Goal: Information Seeking & Learning: Understand process/instructions

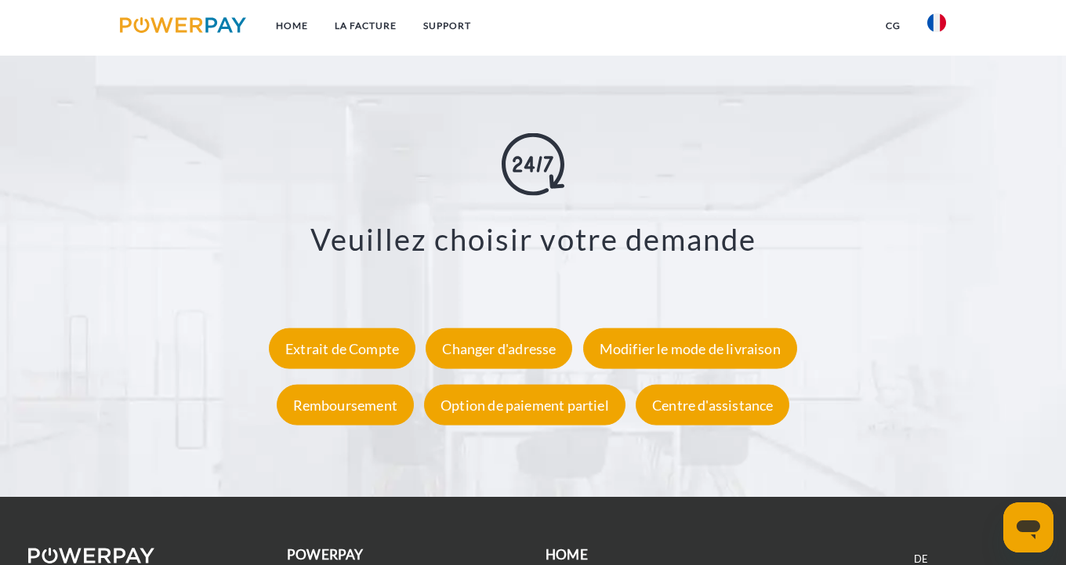
scroll to position [2862, 0]
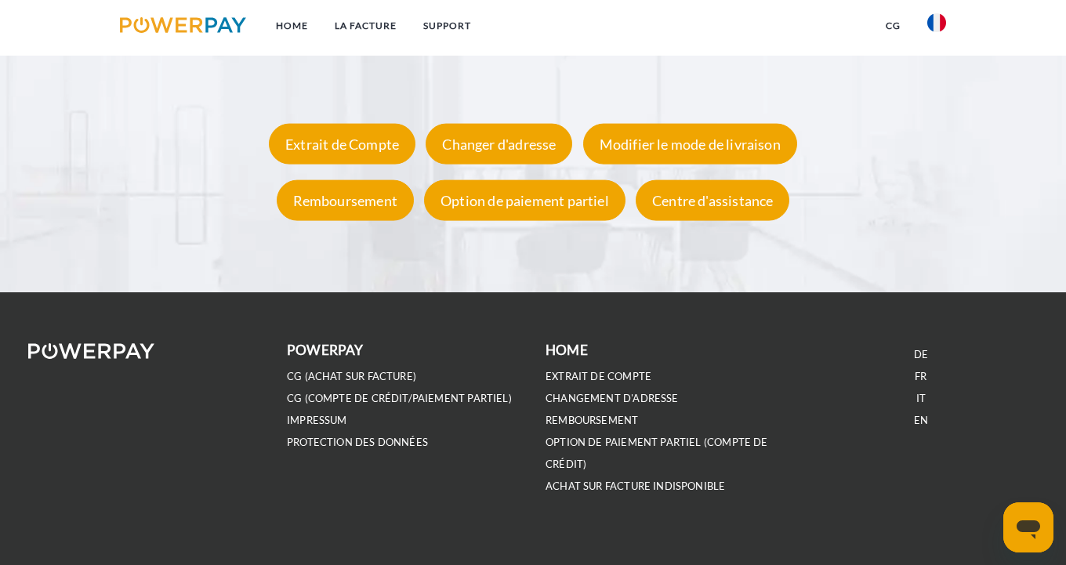
click at [321, 349] on b "POWERPAY" at bounding box center [325, 350] width 76 height 16
click at [361, 25] on link "LA FACTURE" at bounding box center [365, 26] width 89 height 28
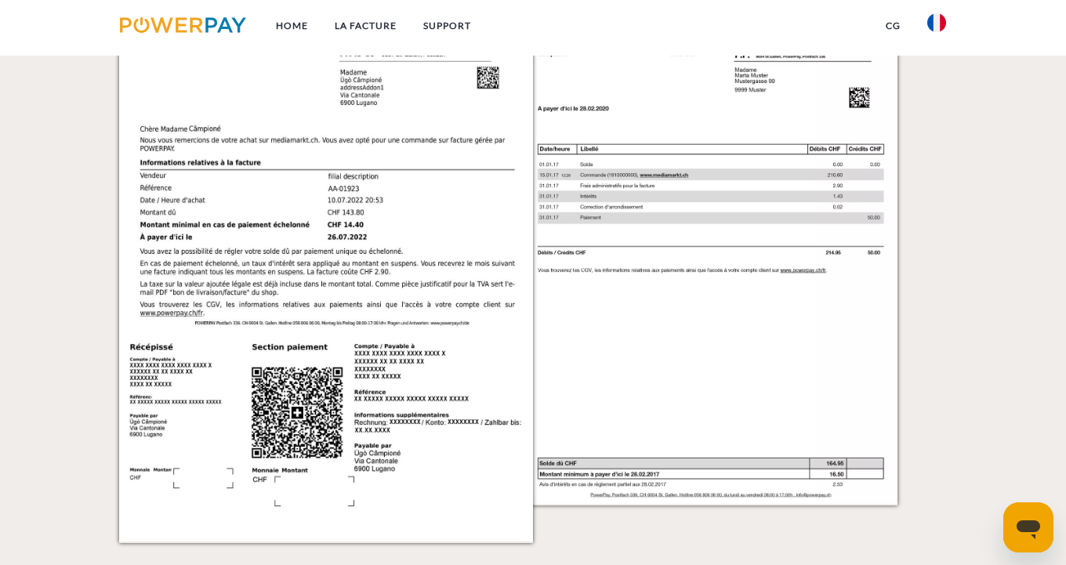
scroll to position [1598, 0]
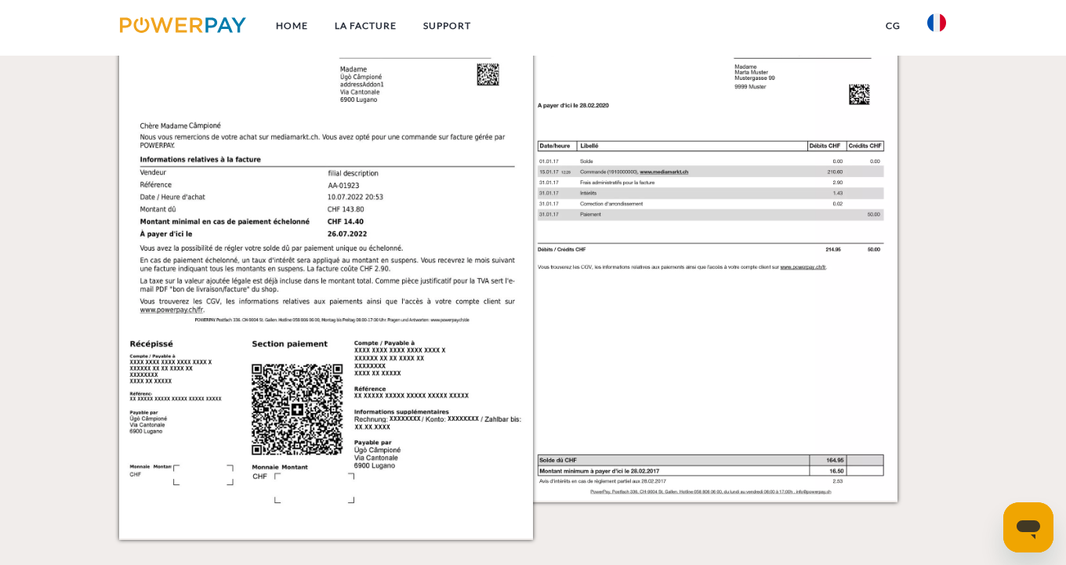
click at [426, 393] on img at bounding box center [326, 245] width 414 height 585
click at [412, 355] on img at bounding box center [326, 245] width 414 height 585
click at [483, 74] on img at bounding box center [326, 245] width 414 height 585
click at [201, 63] on img at bounding box center [326, 245] width 414 height 585
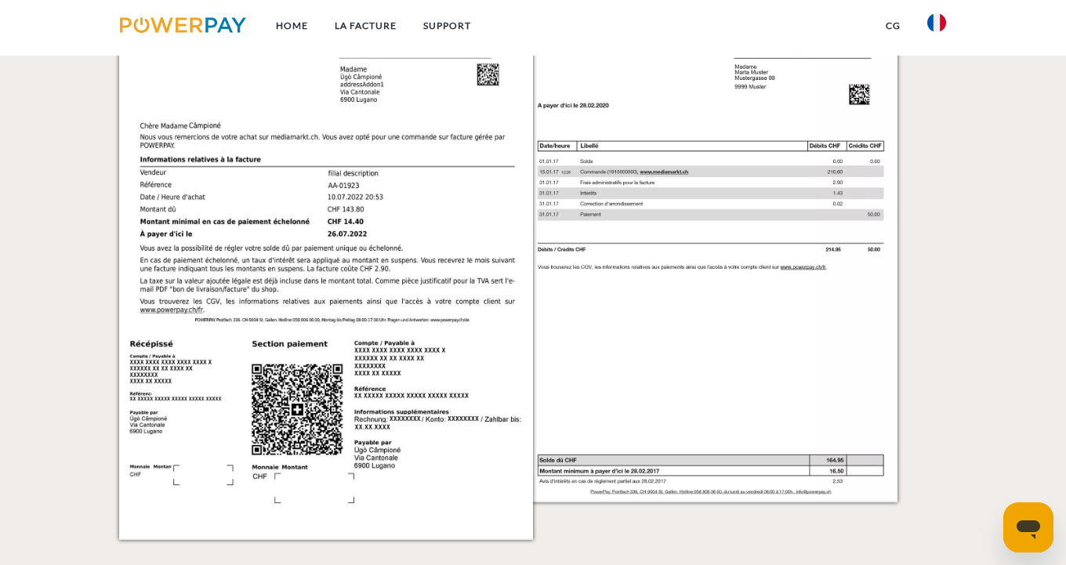
click at [201, 63] on img at bounding box center [326, 245] width 414 height 585
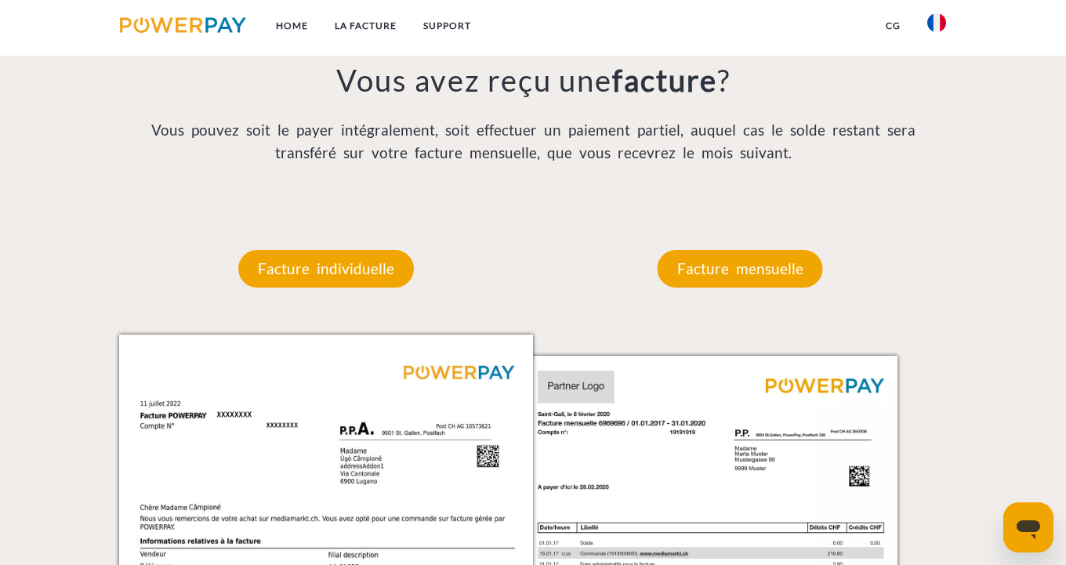
scroll to position [1220, 0]
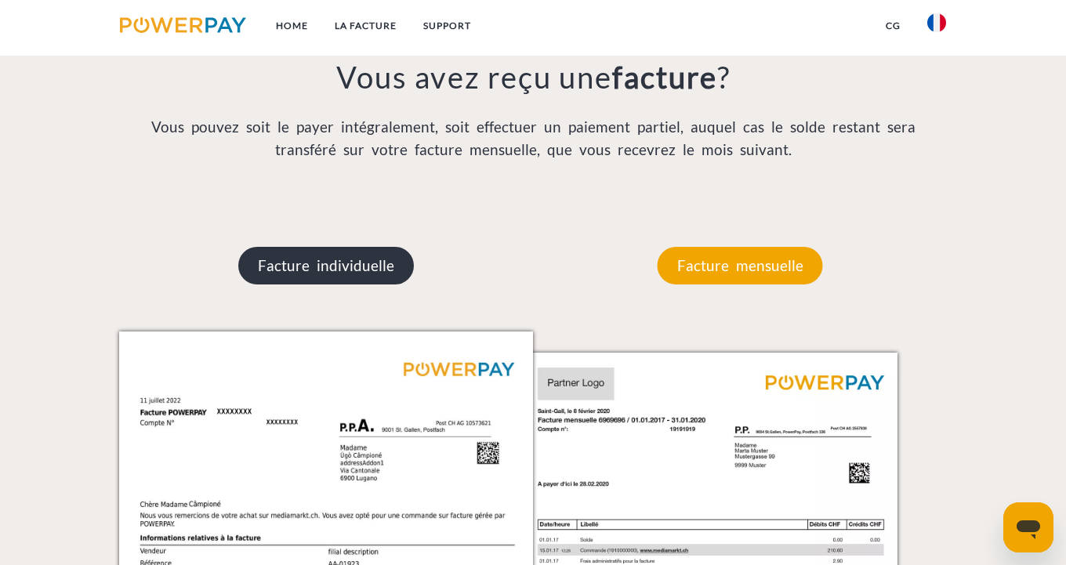
click at [335, 265] on p "Facture individuelle" at bounding box center [326, 266] width 176 height 38
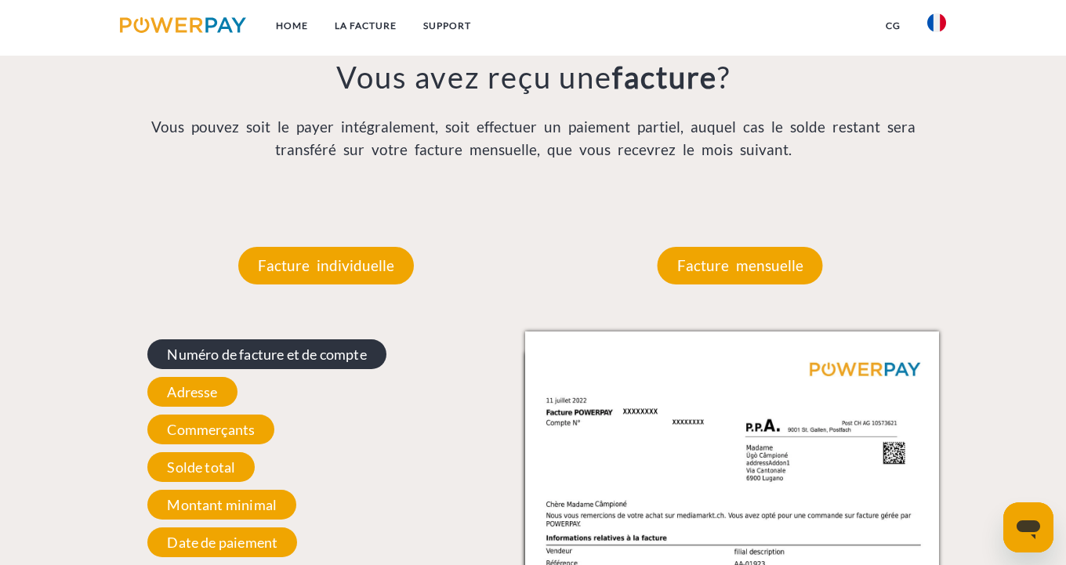
click at [328, 356] on span "Numéro de facture et de compte" at bounding box center [266, 354] width 238 height 30
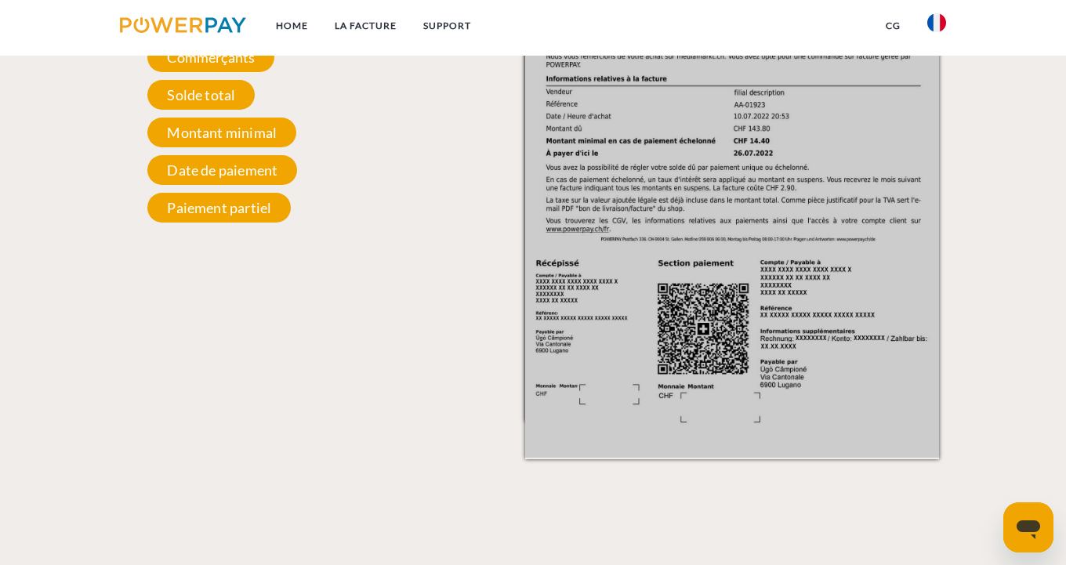
scroll to position [1598, 0]
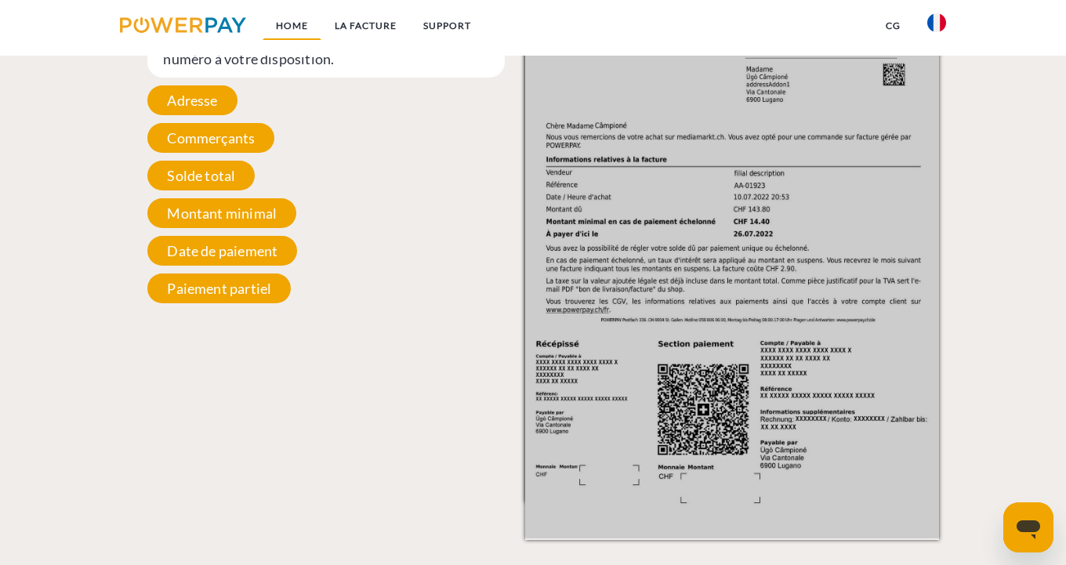
click at [295, 24] on link "Home" at bounding box center [291, 26] width 59 height 28
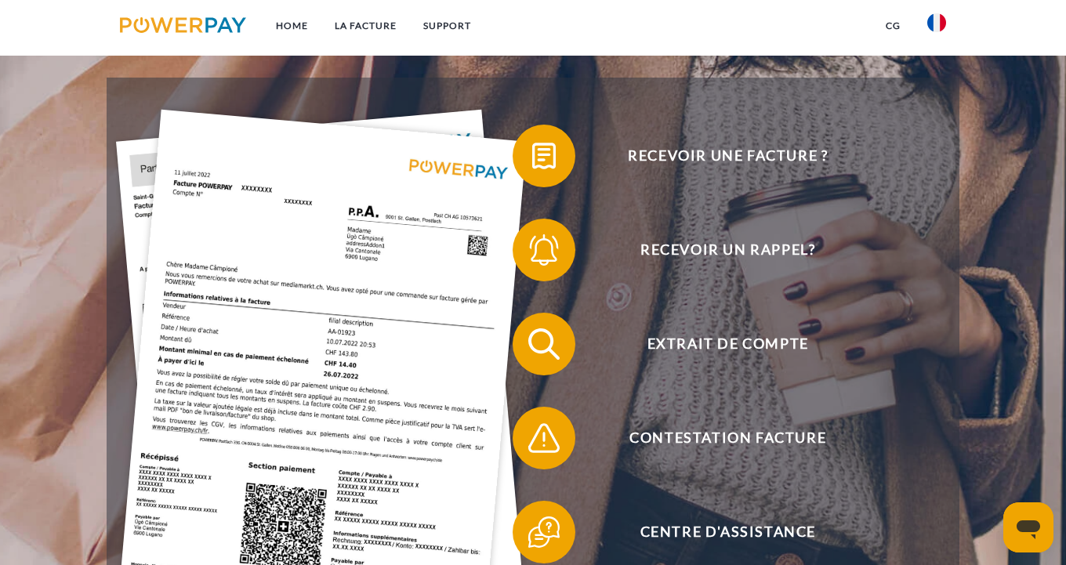
scroll to position [125, 0]
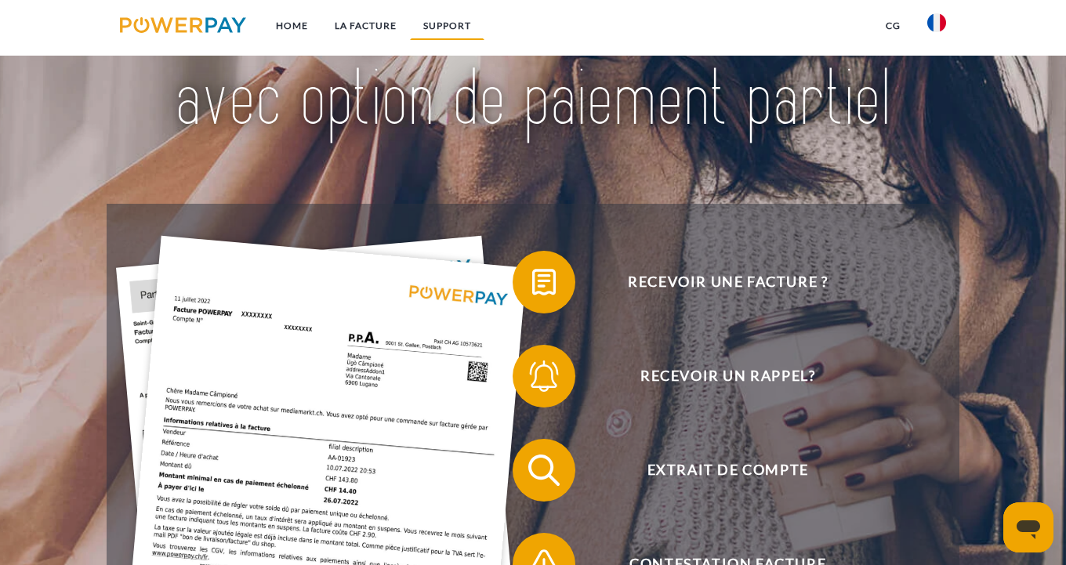
click at [459, 24] on link "Support" at bounding box center [447, 26] width 74 height 28
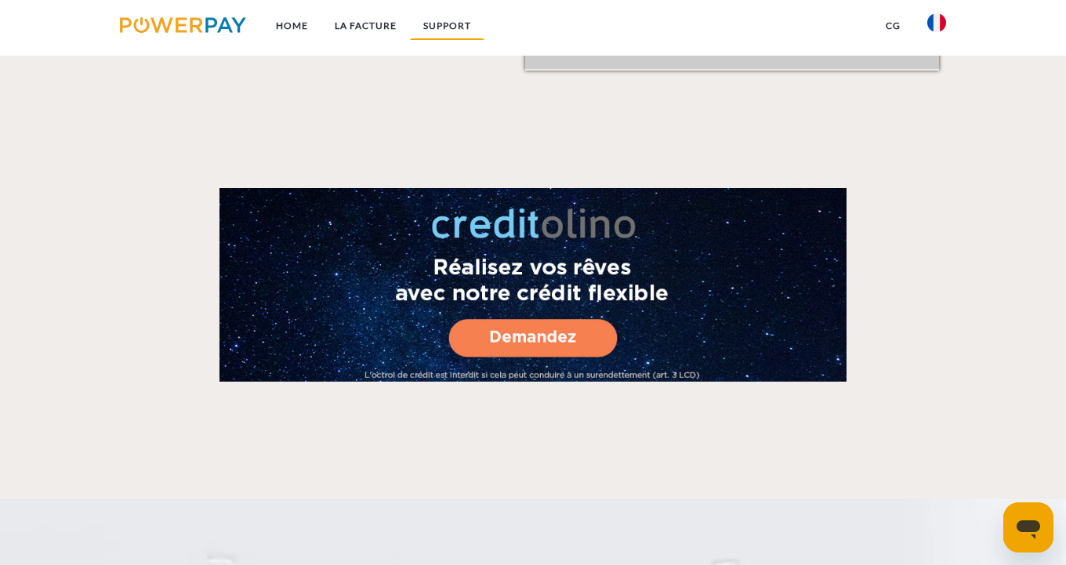
scroll to position [2568, 0]
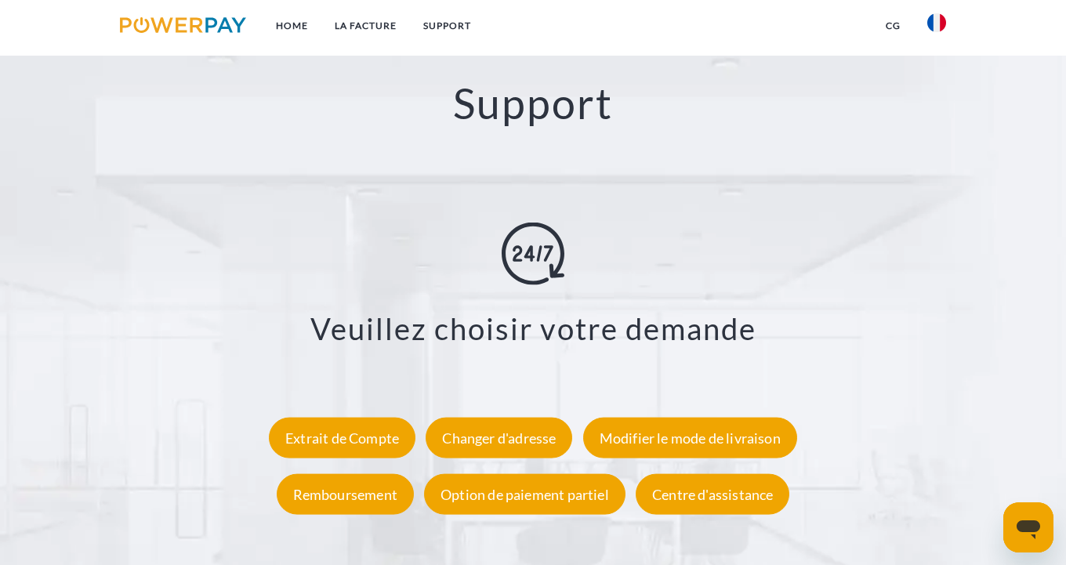
scroll to position [125, 0]
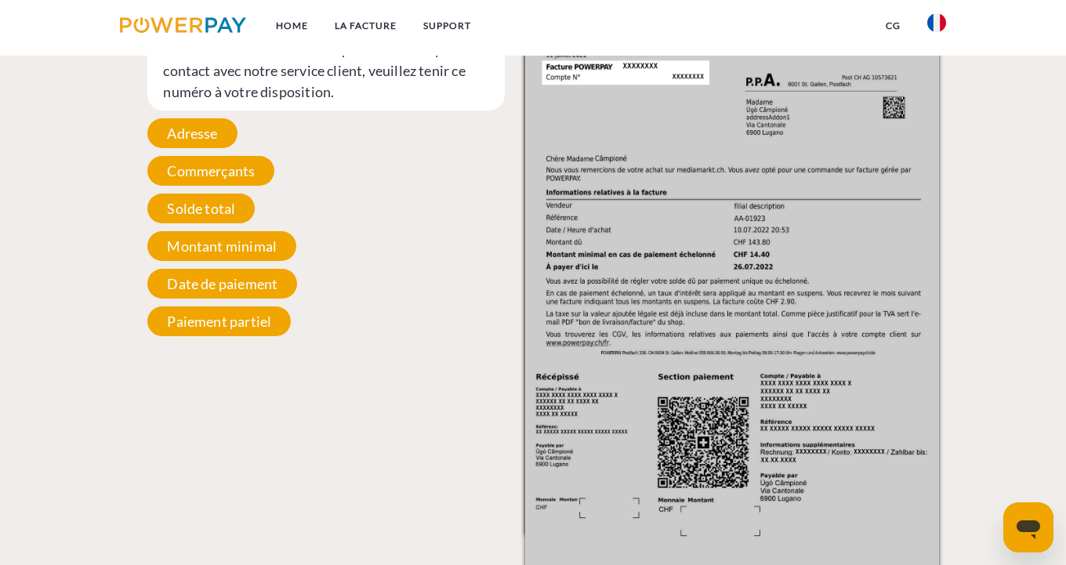
scroll to position [1620, 0]
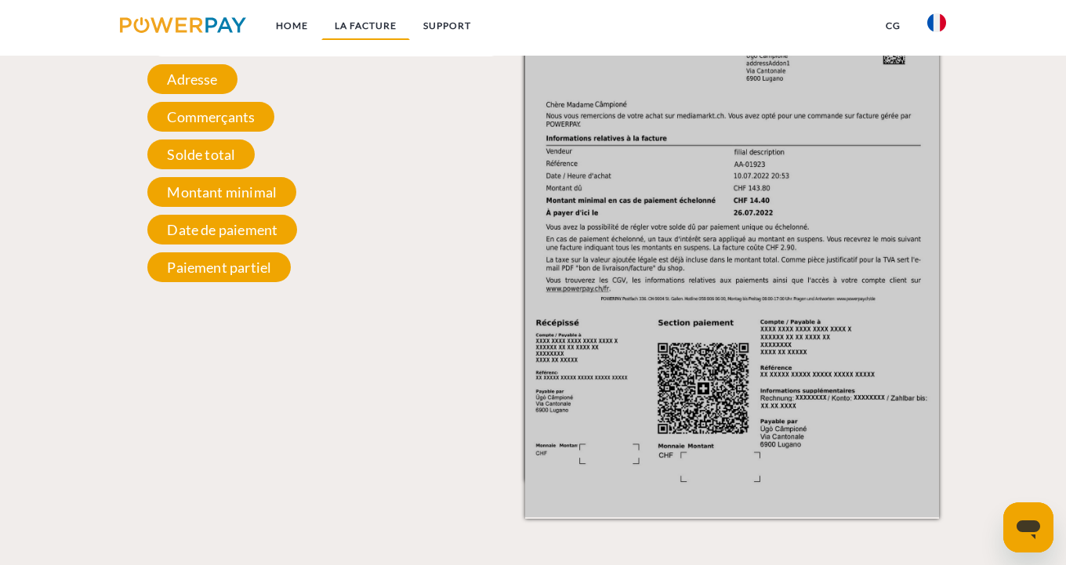
click at [366, 20] on link "LA FACTURE" at bounding box center [365, 26] width 89 height 28
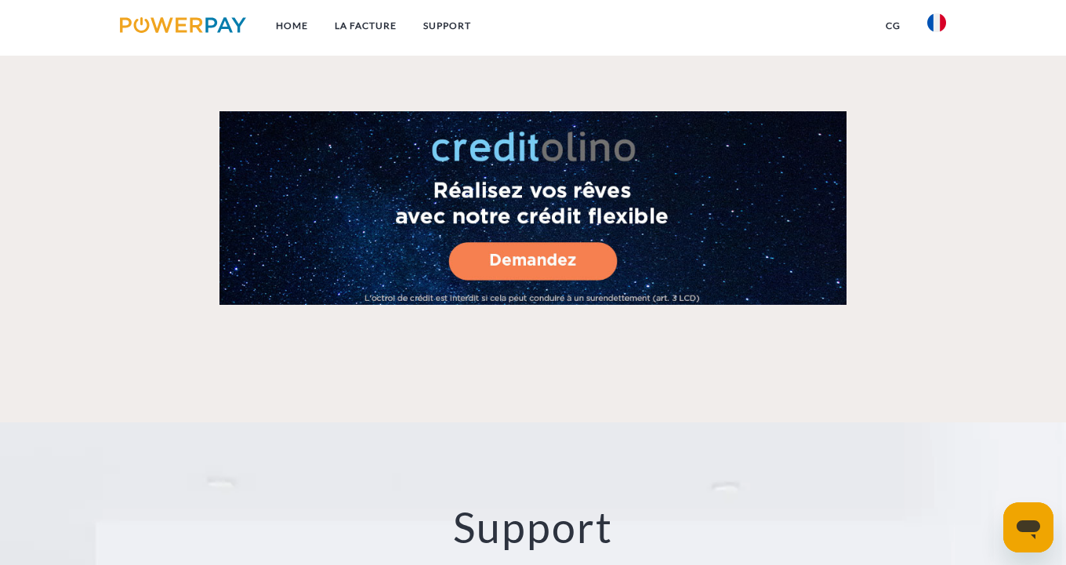
scroll to position [1408, 0]
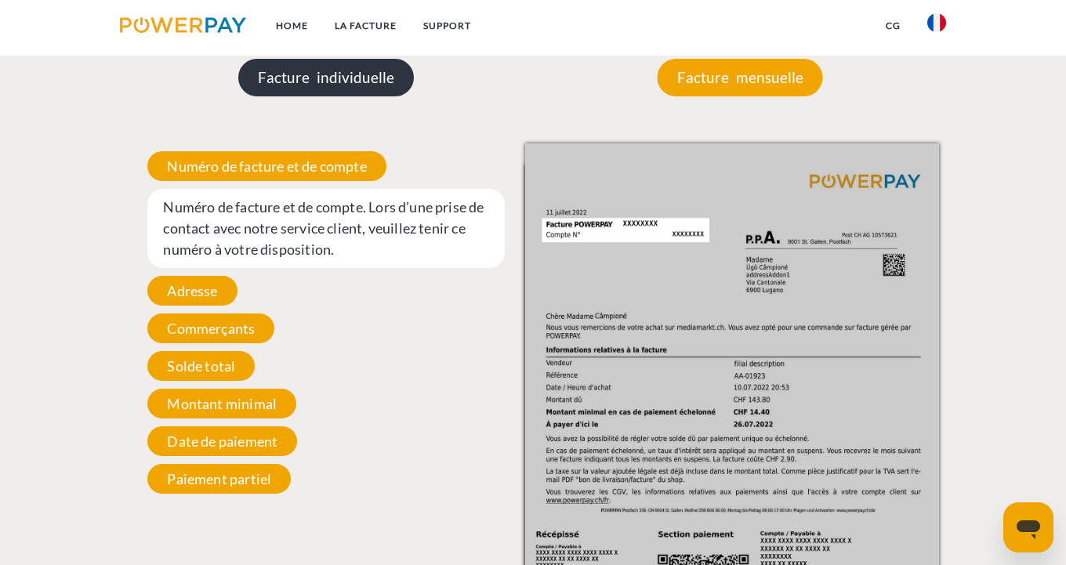
click at [330, 74] on p "Facture individuelle" at bounding box center [326, 78] width 176 height 38
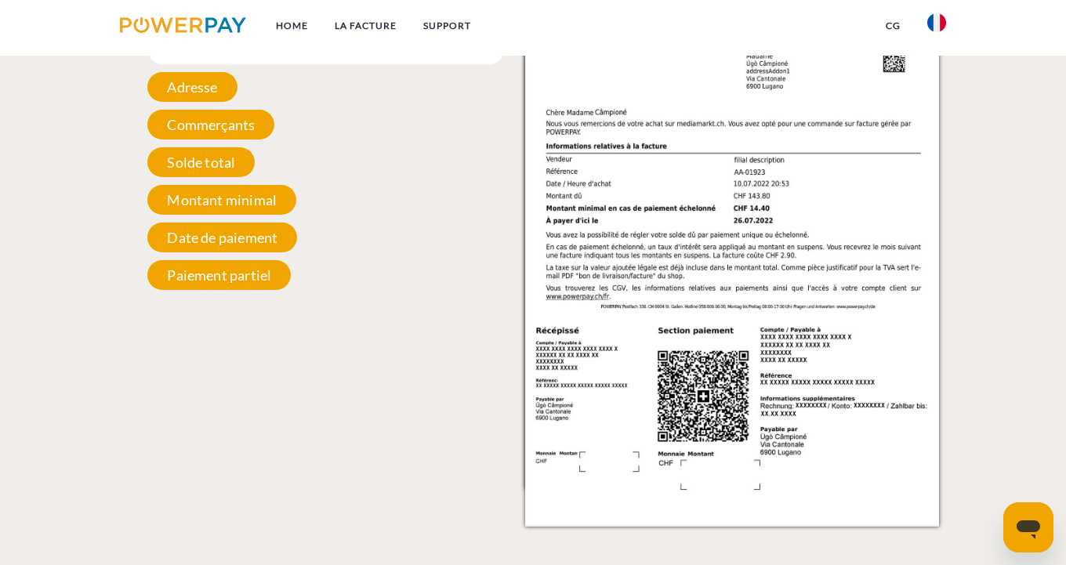
scroll to position [1719, 0]
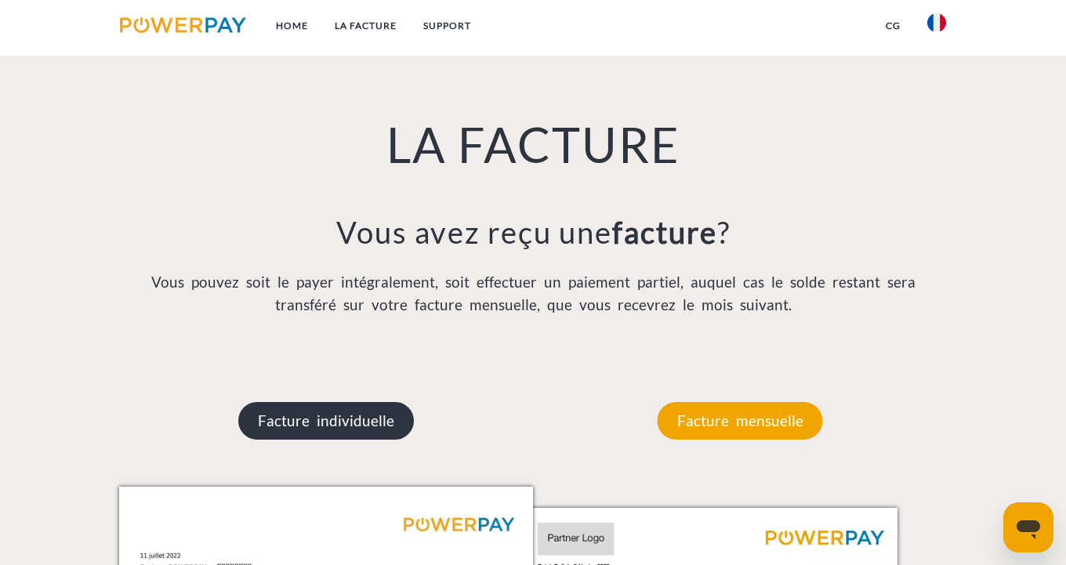
click at [328, 426] on p "Facture individuelle" at bounding box center [326, 421] width 176 height 38
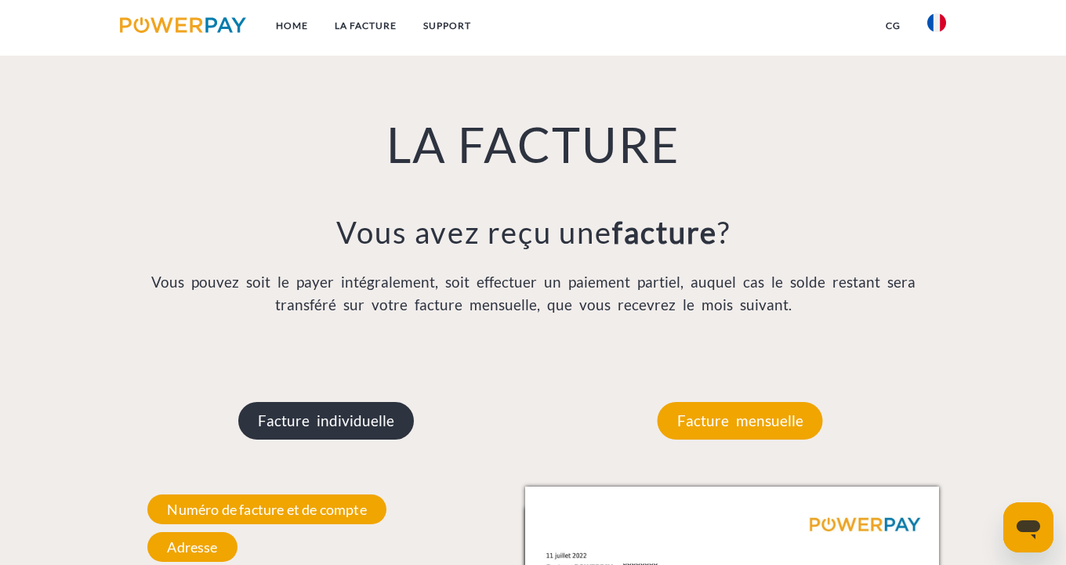
click at [328, 423] on p "Facture individuelle" at bounding box center [326, 421] width 176 height 38
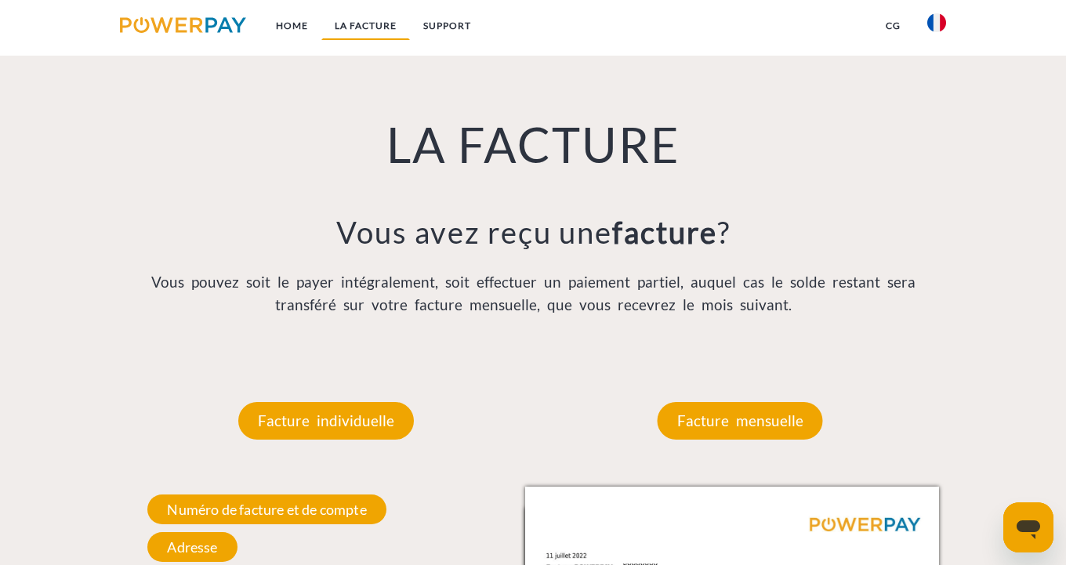
click at [367, 25] on link "LA FACTURE" at bounding box center [365, 26] width 89 height 28
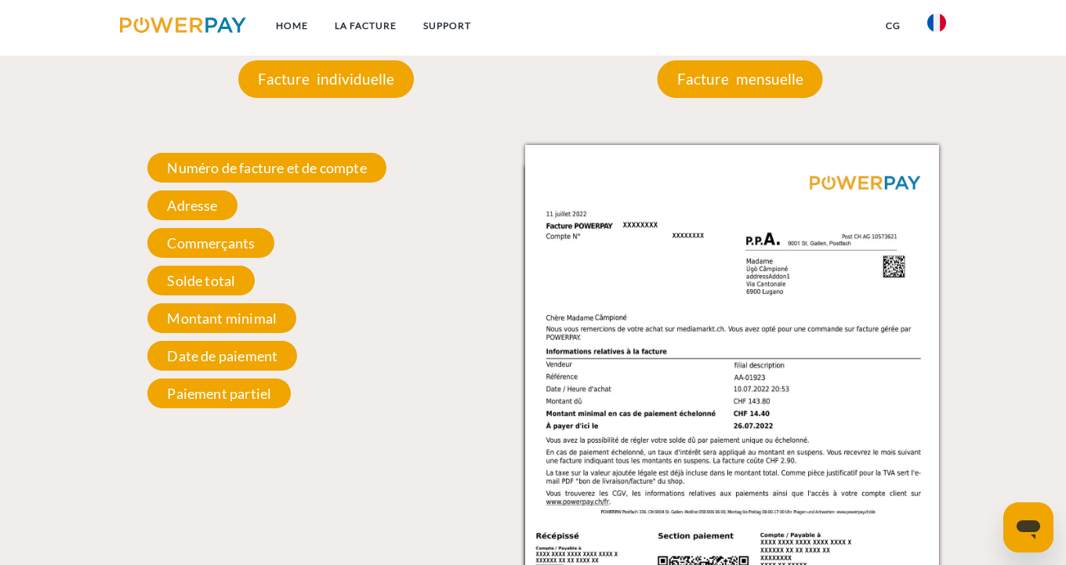
scroll to position [1073, 0]
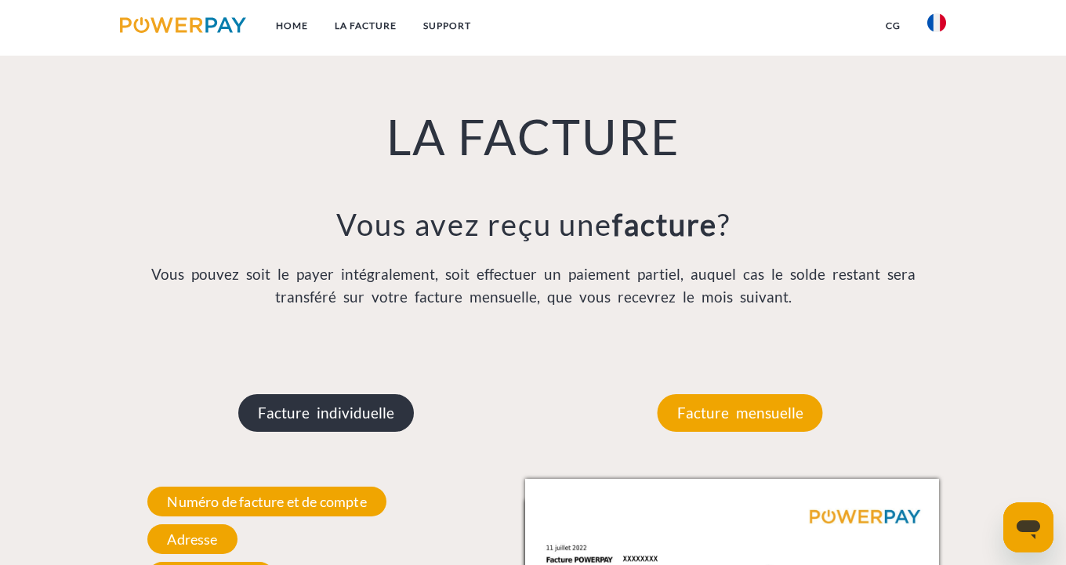
click at [331, 403] on p "Facture individuelle" at bounding box center [326, 413] width 176 height 38
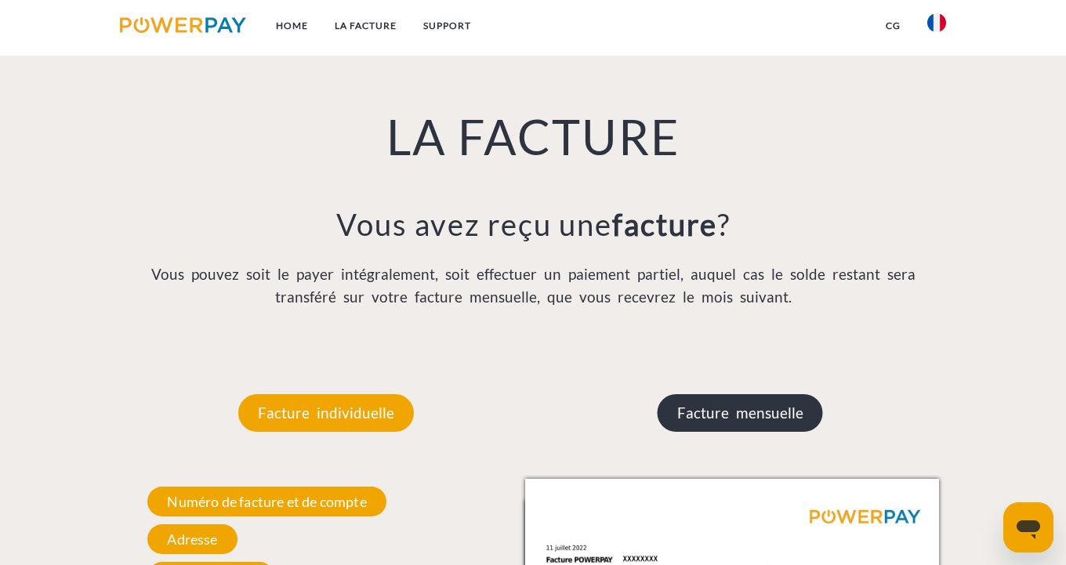
click at [760, 418] on p "Facture mensuelle" at bounding box center [739, 413] width 165 height 38
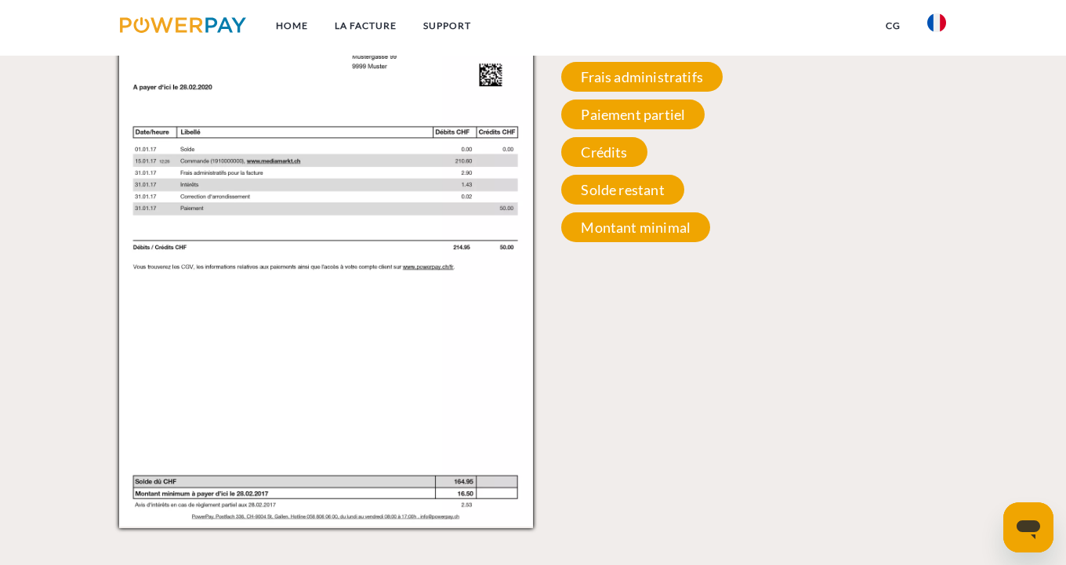
scroll to position [1613, 0]
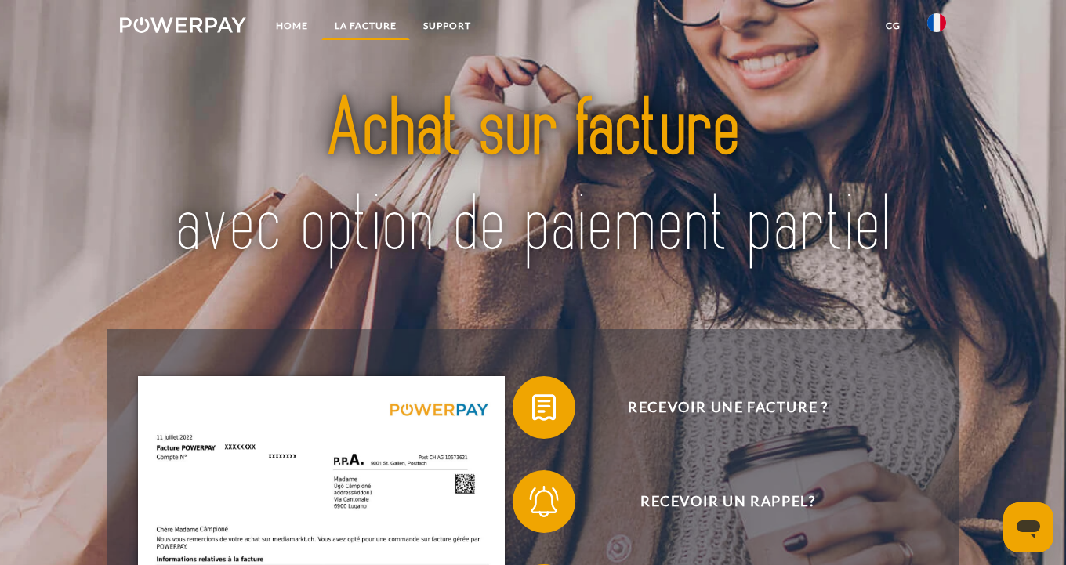
click at [373, 24] on link "LA FACTURE" at bounding box center [365, 26] width 89 height 28
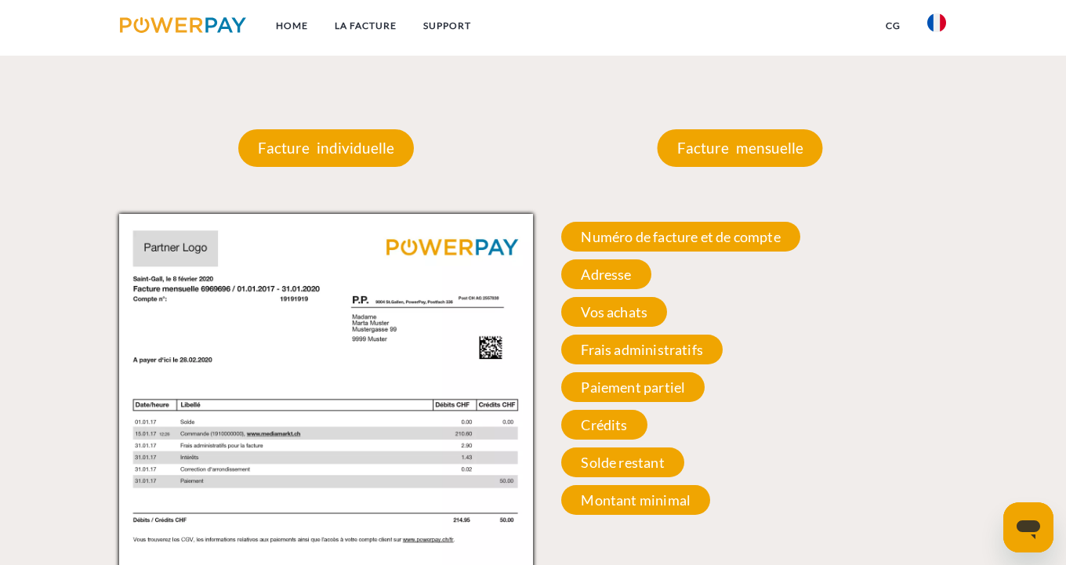
scroll to position [1660, 0]
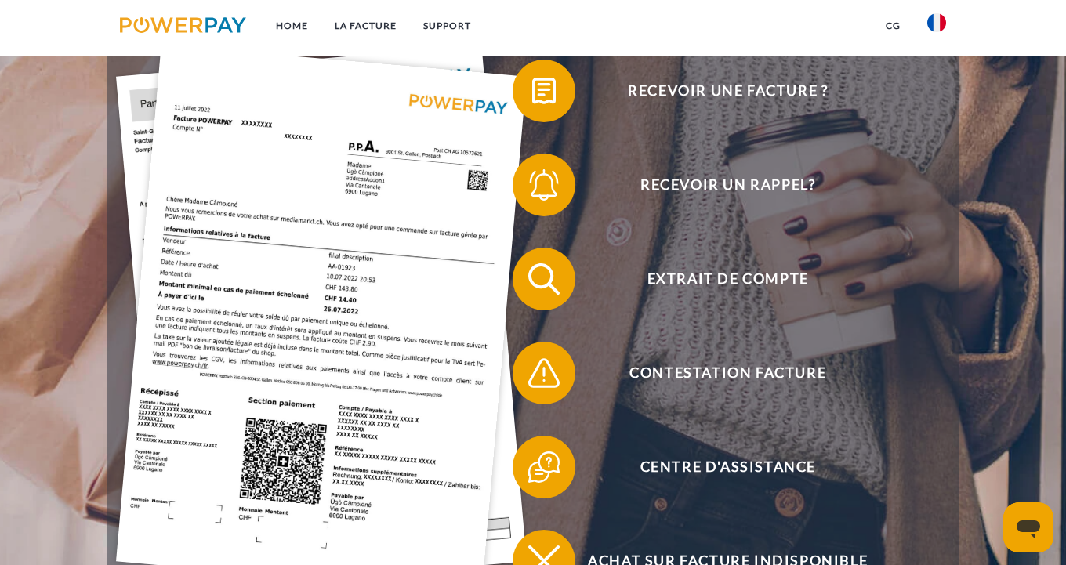
scroll to position [485, 0]
